Goal: Register for event/course

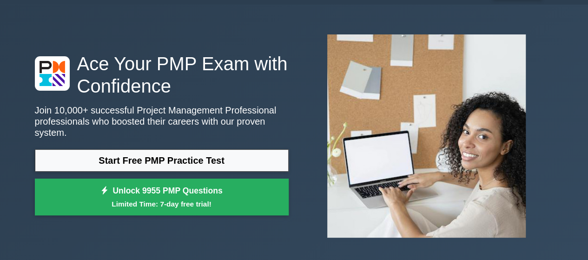
scroll to position [46, 0]
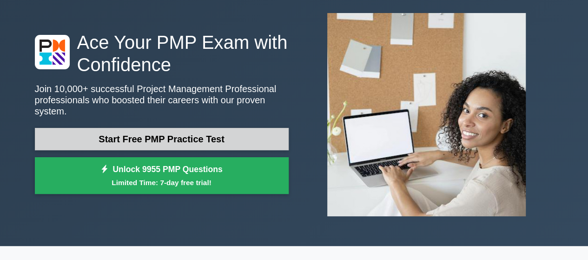
click at [166, 136] on link "Start Free PMP Practice Test" at bounding box center [162, 139] width 254 height 22
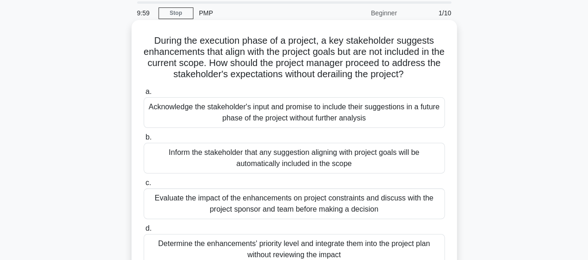
scroll to position [46, 0]
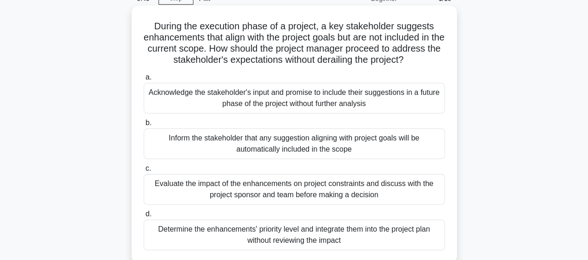
drag, startPoint x: 222, startPoint y: 54, endPoint x: 420, endPoint y: 63, distance: 198.5
click at [420, 63] on h5 "During the execution phase of a project, a key stakeholder suggests enhancement…" at bounding box center [294, 43] width 303 height 46
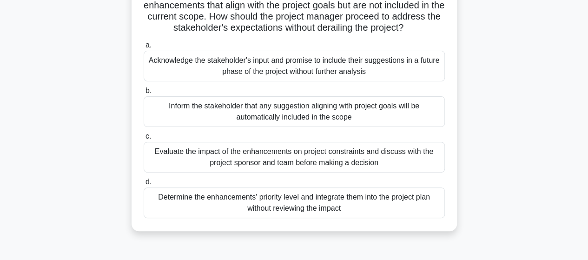
scroll to position [93, 0]
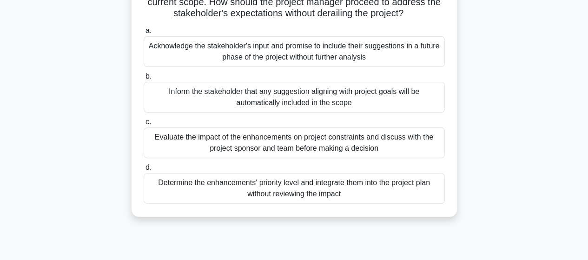
click at [223, 136] on div "Evaluate the impact of the enhancements on project constraints and discuss with…" at bounding box center [294, 142] width 301 height 31
click at [144, 125] on input "c. Evaluate the impact of the enhancements on project constraints and discuss w…" at bounding box center [144, 122] width 0 height 6
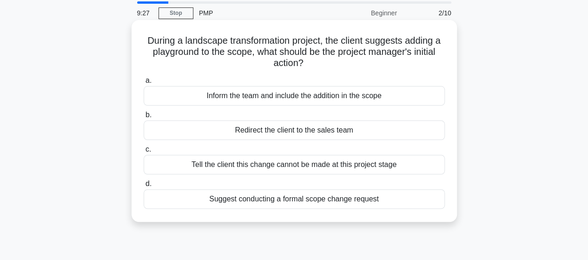
scroll to position [46, 0]
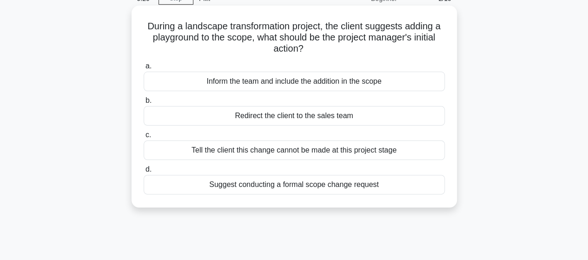
click at [248, 182] on div "Suggest conducting a formal scope change request" at bounding box center [294, 185] width 301 height 20
click at [144, 172] on input "d. Suggest conducting a formal scope change request" at bounding box center [144, 169] width 0 height 6
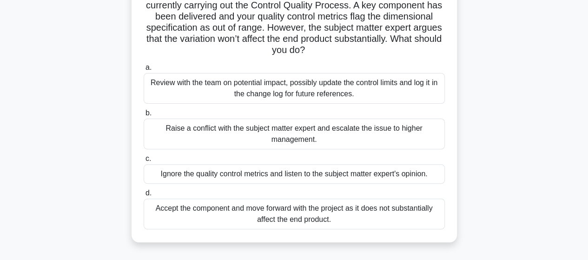
scroll to position [93, 0]
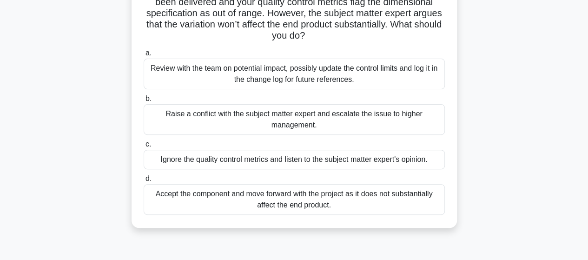
click at [280, 79] on div "Review with the team on potential impact, possibly update the control limits an…" at bounding box center [294, 74] width 301 height 31
click at [144, 56] on input "a. Review with the team on potential impact, possibly update the control limits…" at bounding box center [144, 53] width 0 height 6
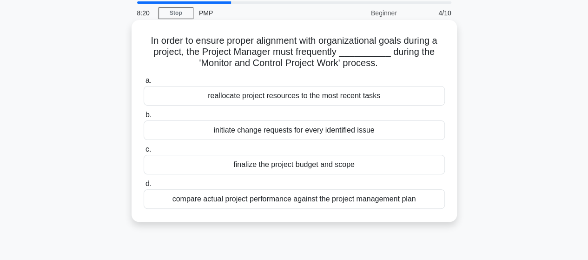
scroll to position [46, 0]
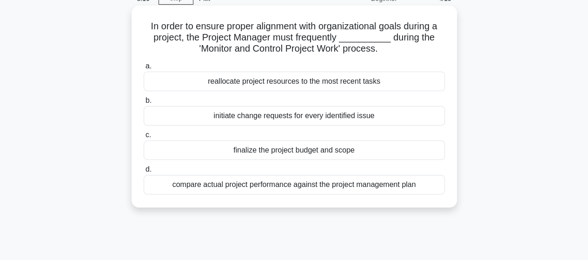
click at [281, 185] on div "compare actual project performance against the project management plan" at bounding box center [294, 185] width 301 height 20
click at [144, 172] on input "d. compare actual project performance against the project management plan" at bounding box center [144, 169] width 0 height 6
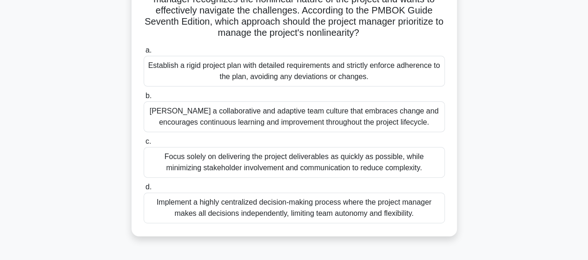
scroll to position [93, 0]
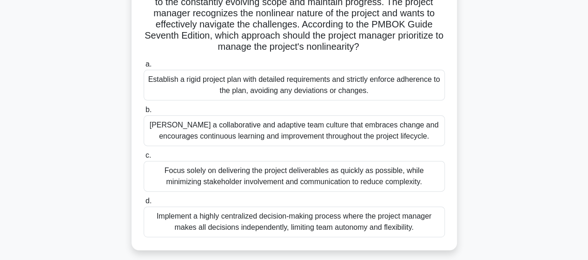
click at [281, 130] on div "Foster a collaborative and adaptive team culture that embraces change and encou…" at bounding box center [294, 130] width 301 height 31
click at [144, 113] on input "b. Foster a collaborative and adaptive team culture that embraces change and en…" at bounding box center [144, 110] width 0 height 6
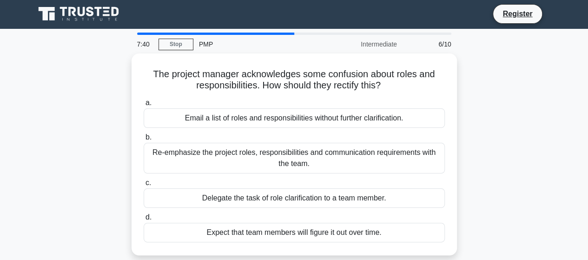
scroll to position [0, 0]
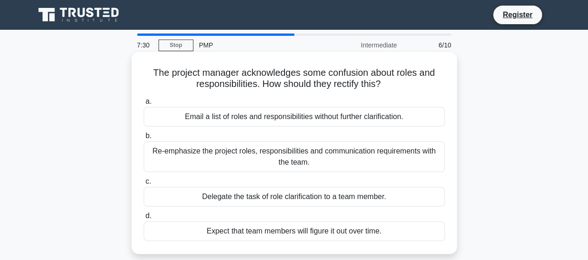
click at [274, 161] on div "Re-emphasize the project roles, responsibilities and communication requirements…" at bounding box center [294, 156] width 301 height 31
click at [144, 139] on input "b. Re-emphasize the project roles, responsibilities and communication requireme…" at bounding box center [144, 136] width 0 height 6
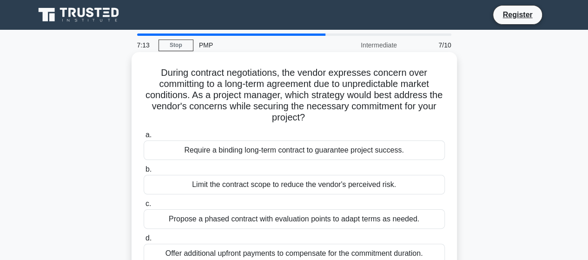
scroll to position [46, 0]
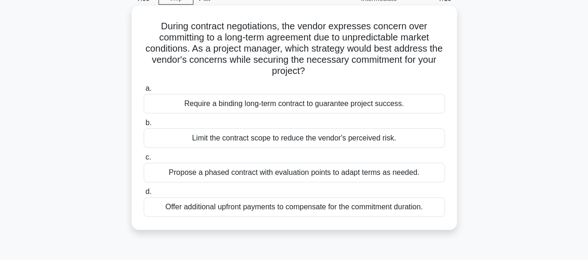
click at [271, 174] on div "Propose a phased contract with evaluation points to adapt terms as needed." at bounding box center [294, 173] width 301 height 20
click at [144, 160] on input "c. Propose a phased contract with evaluation points to adapt terms as needed." at bounding box center [144, 157] width 0 height 6
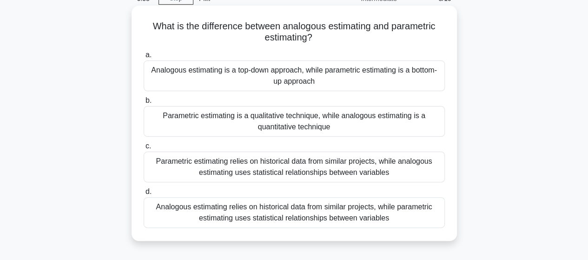
click at [274, 207] on div "Analogous estimating relies on historical data from similar projects, while par…" at bounding box center [294, 212] width 301 height 31
click at [144, 195] on input "d. Analogous estimating relies on historical data from similar projects, while …" at bounding box center [144, 192] width 0 height 6
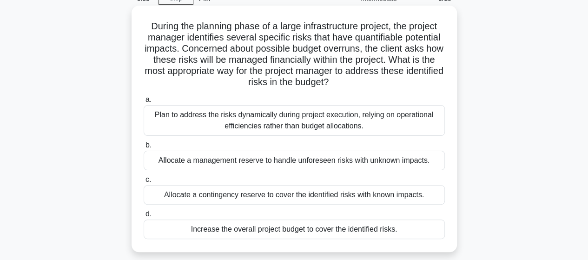
click at [281, 196] on div "Allocate a contingency reserve to cover the identified risks with known impacts." at bounding box center [294, 195] width 301 height 20
click at [144, 183] on input "c. Allocate a contingency reserve to cover the identified risks with known impa…" at bounding box center [144, 180] width 0 height 6
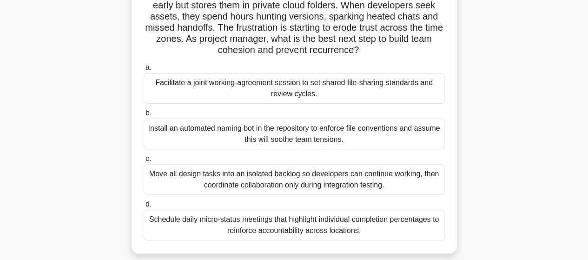
scroll to position [93, 0]
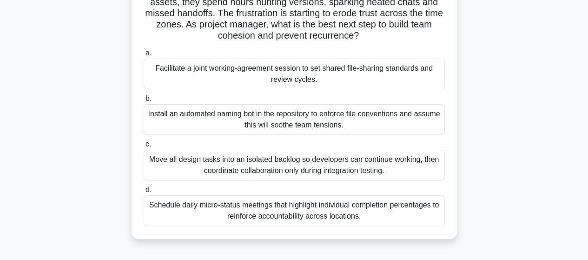
click at [231, 210] on div "Schedule daily micro-status meetings that highlight individual completion perce…" at bounding box center [294, 210] width 301 height 31
click at [144, 193] on input "d. Schedule daily micro-status meetings that highlight individual completion pe…" at bounding box center [144, 190] width 0 height 6
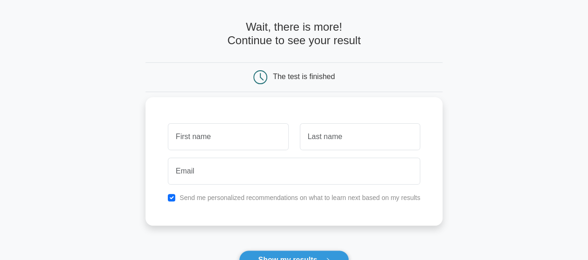
scroll to position [46, 0]
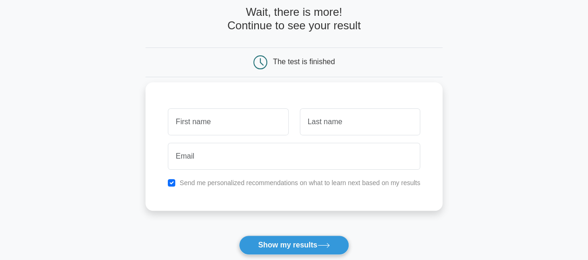
click at [244, 125] on input "text" at bounding box center [228, 121] width 120 height 27
type input "[PERSON_NAME]"
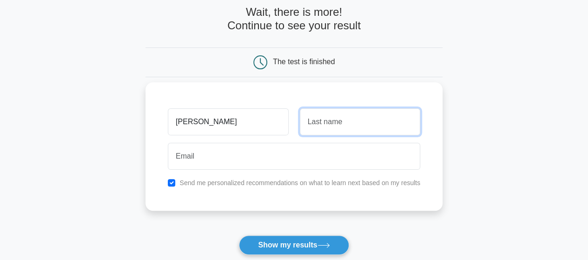
click at [329, 124] on input "text" at bounding box center [360, 121] width 120 height 27
type input "[PERSON_NAME]"
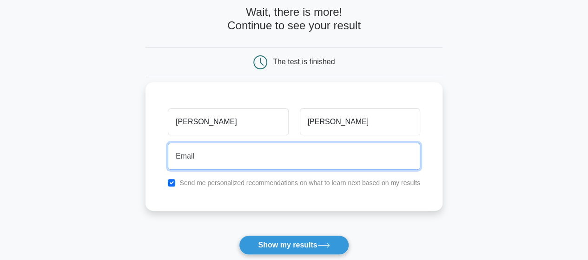
click at [294, 154] on input "email" at bounding box center [294, 156] width 252 height 27
type input "[EMAIL_ADDRESS][DOMAIN_NAME]"
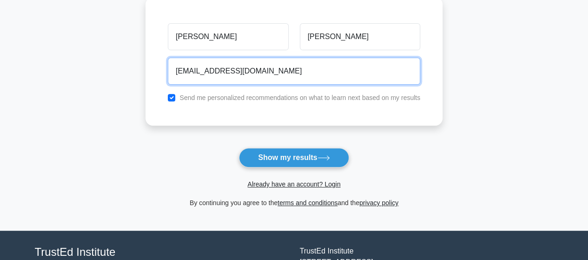
scroll to position [139, 0]
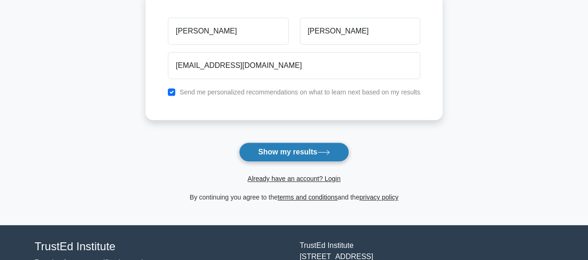
click at [292, 154] on button "Show my results" at bounding box center [294, 152] width 110 height 20
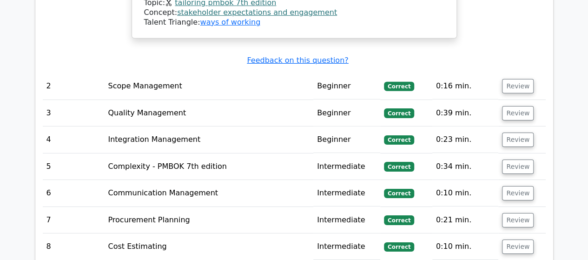
scroll to position [1486, 0]
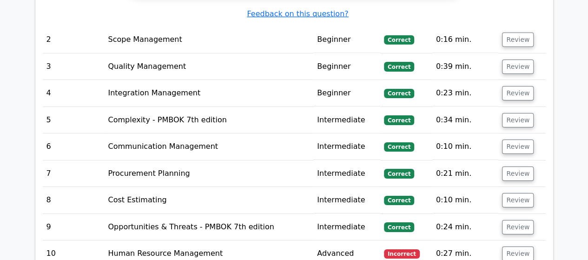
click at [262, 240] on td "Human Resource Management" at bounding box center [208, 253] width 209 height 26
click at [508, 246] on button "Review" at bounding box center [518, 253] width 32 height 14
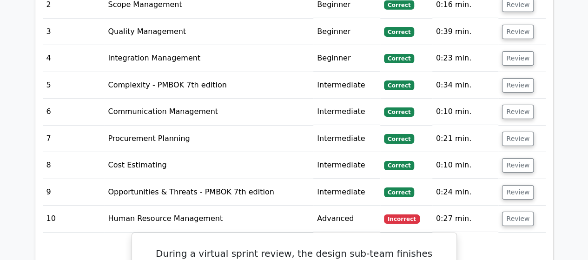
scroll to position [1579, 0]
